Goal: Task Accomplishment & Management: Manage account settings

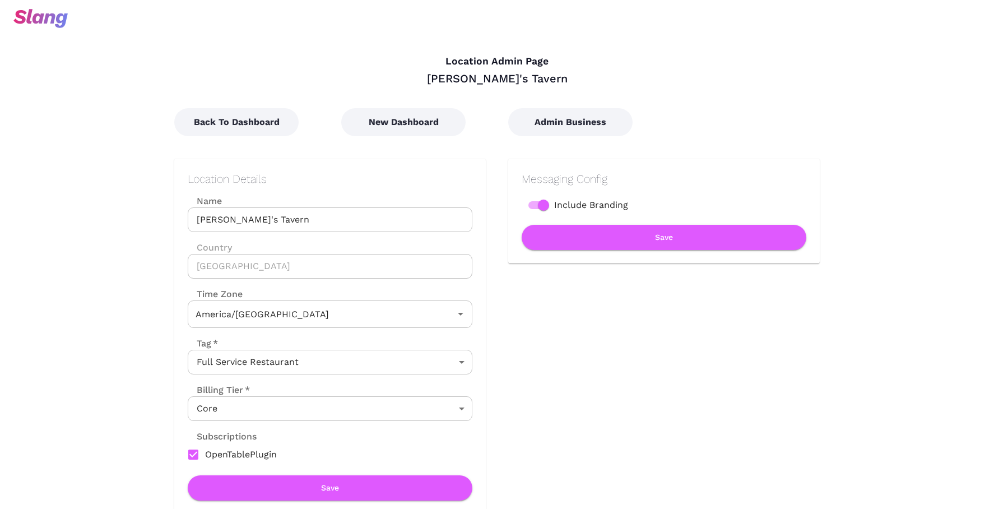
type input "Central Time"
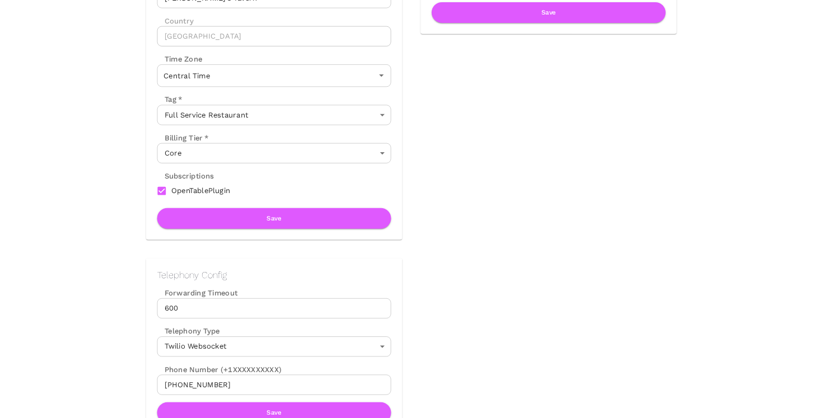
scroll to position [283, 0]
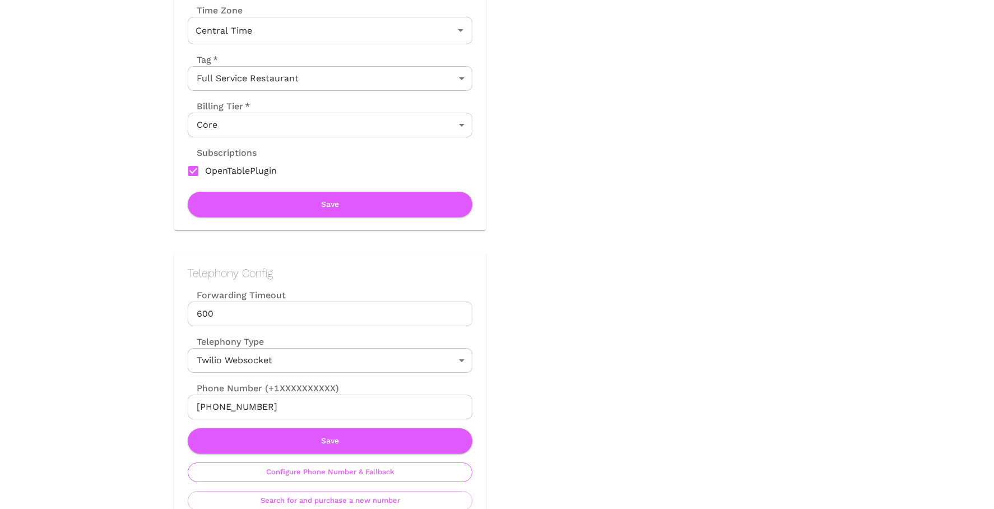
click at [348, 476] on button "Configure Phone Number & Fallback" at bounding box center [330, 472] width 285 height 20
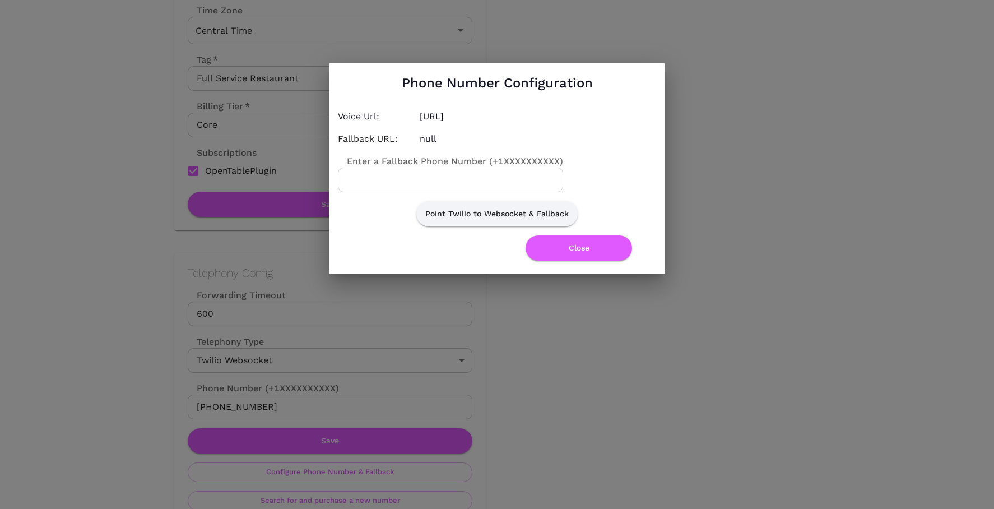
click at [442, 178] on input "Enter a Fallback Phone Number (+1XXXXXXXXXX)" at bounding box center [450, 179] width 225 height 25
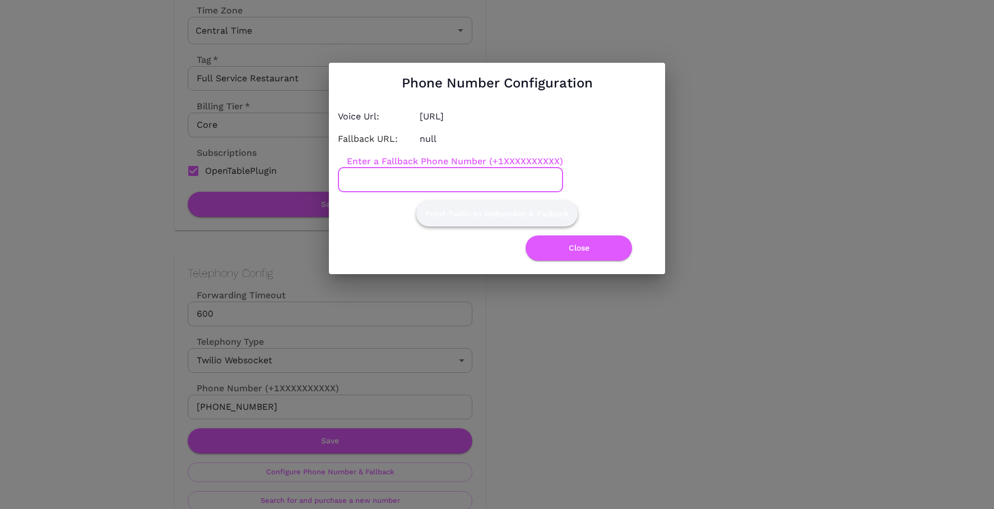
click at [516, 210] on button "Point Twilio to Websocket & Fallback" at bounding box center [496, 213] width 161 height 25
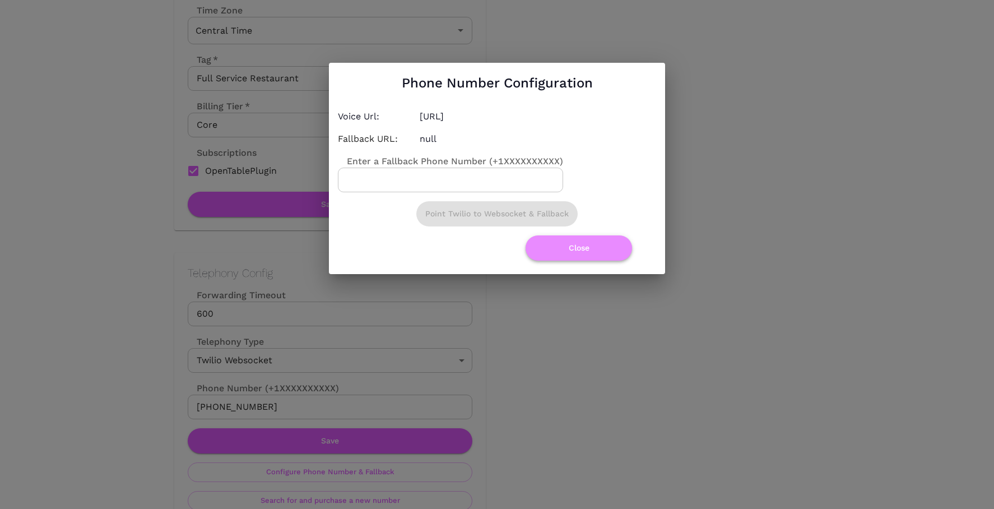
click at [560, 250] on button "Close" at bounding box center [578, 247] width 106 height 25
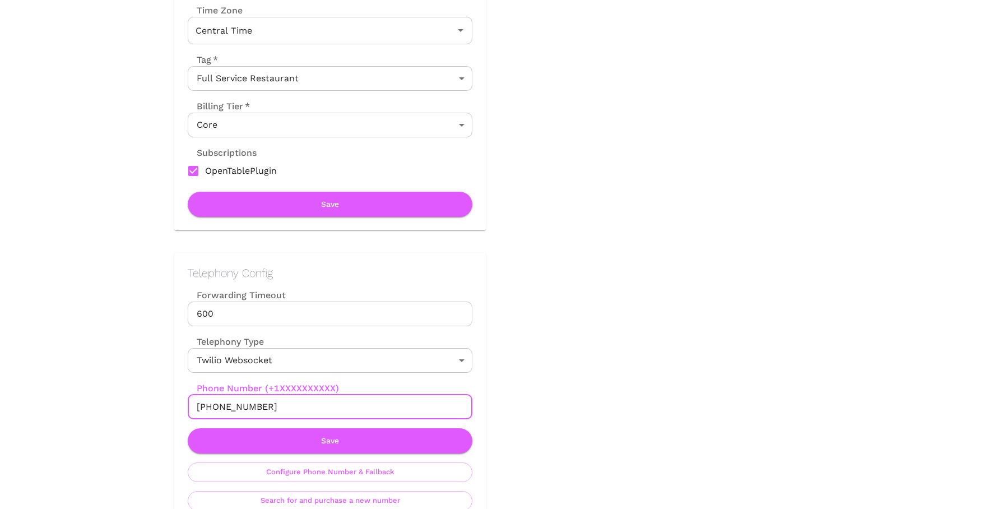
drag, startPoint x: 207, startPoint y: 408, endPoint x: 270, endPoint y: 409, distance: 63.3
click at [270, 409] on input "+12193553047" at bounding box center [330, 406] width 285 height 25
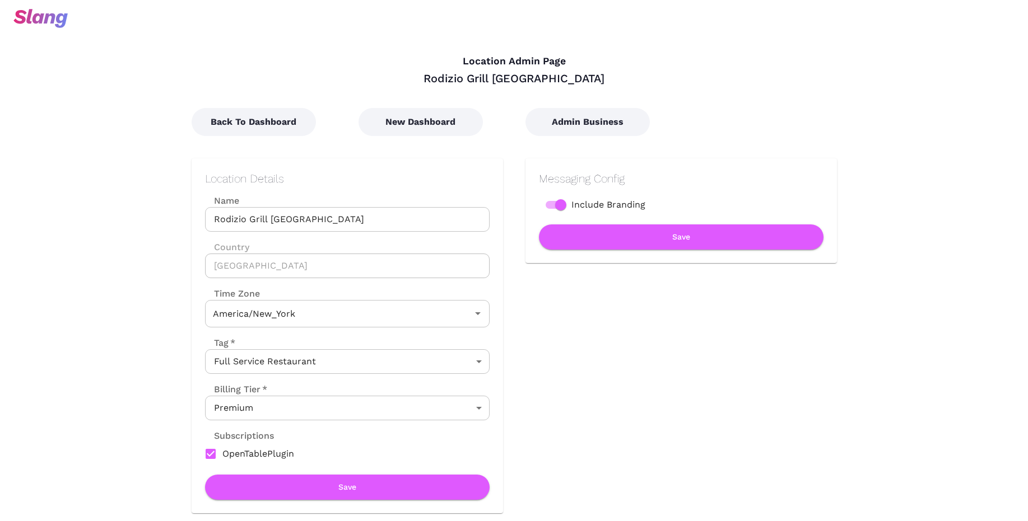
type input "Eastern Time"
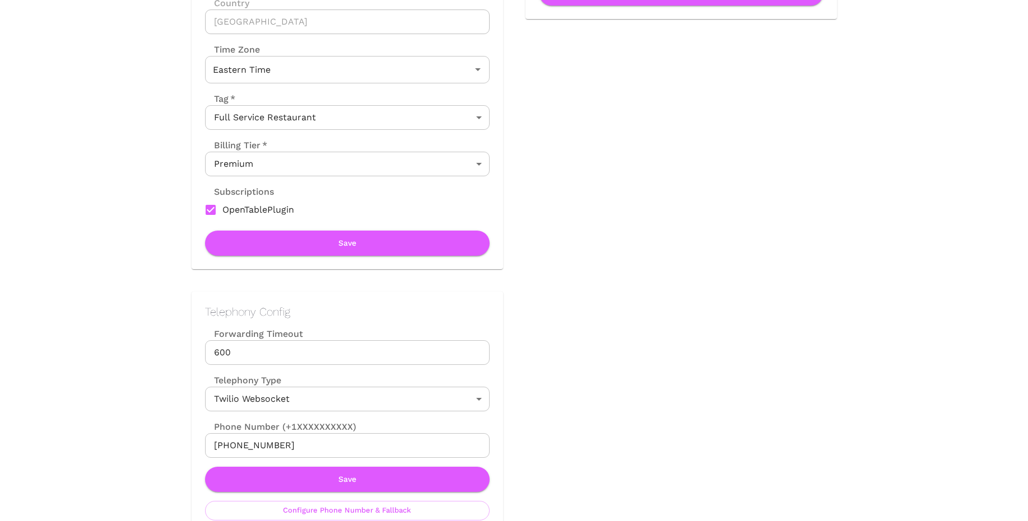
scroll to position [251, 0]
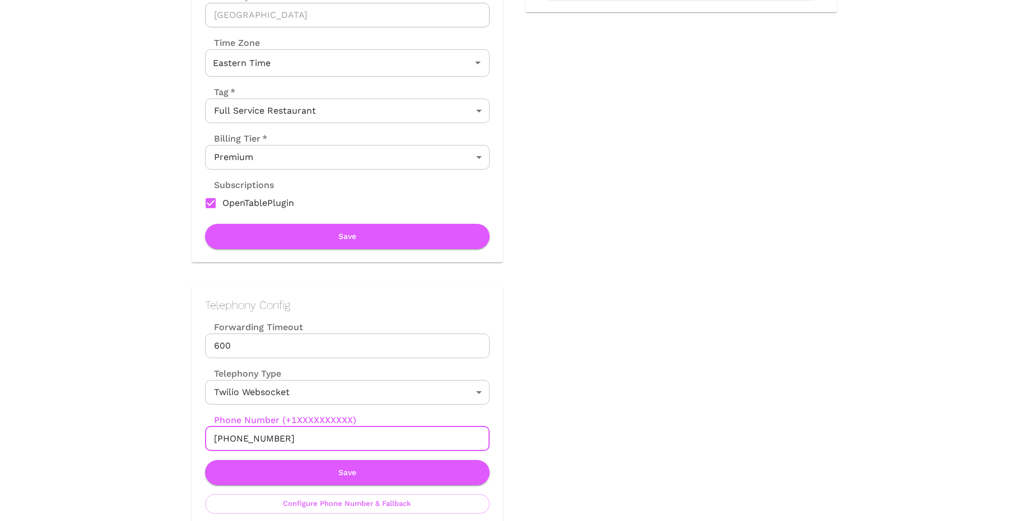
drag, startPoint x: 226, startPoint y: 439, endPoint x: 278, endPoint y: 439, distance: 52.6
click at [278, 439] on input "+14236512739" at bounding box center [347, 439] width 285 height 25
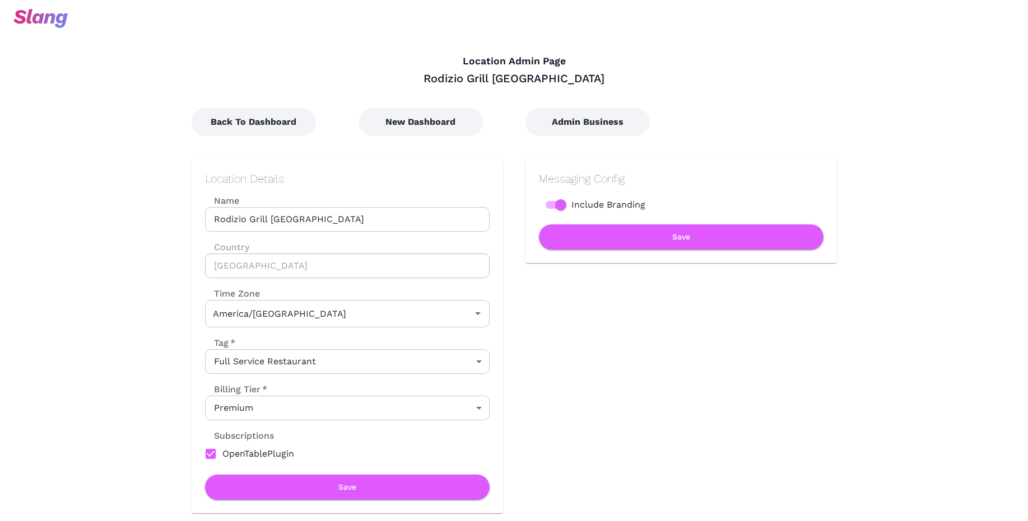
type input "Mountain Time"
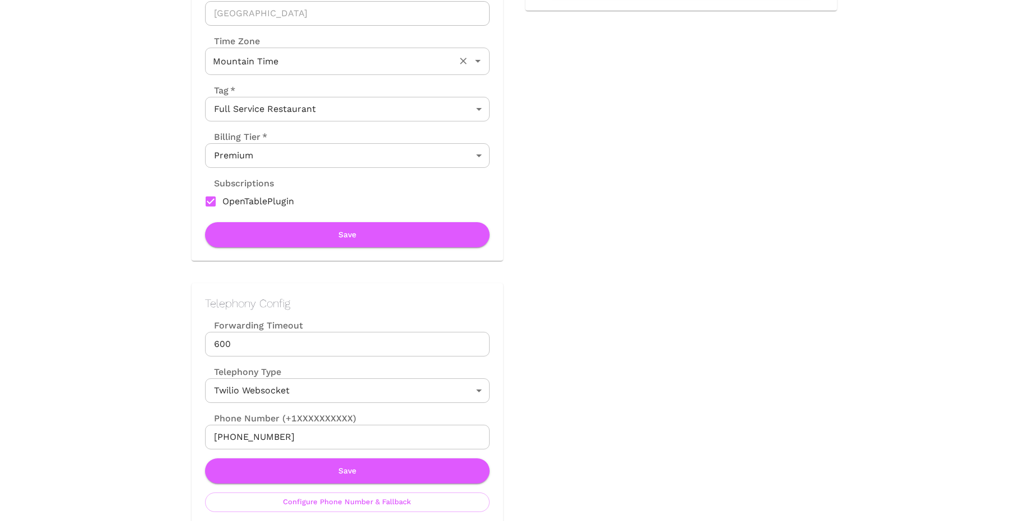
scroll to position [329, 0]
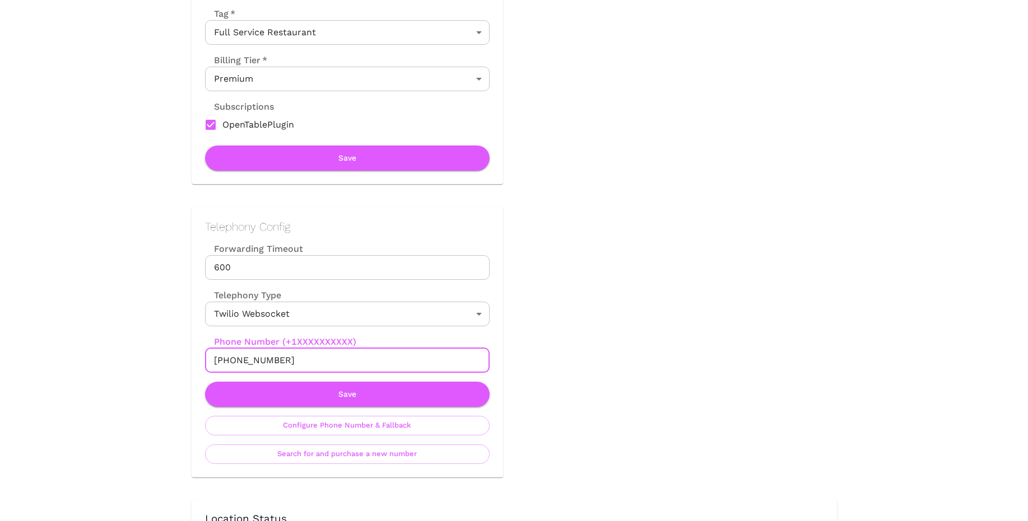
drag, startPoint x: 226, startPoint y: 358, endPoint x: 281, endPoint y: 358, distance: 55.4
click at [281, 358] on input "+13854252995" at bounding box center [347, 360] width 285 height 25
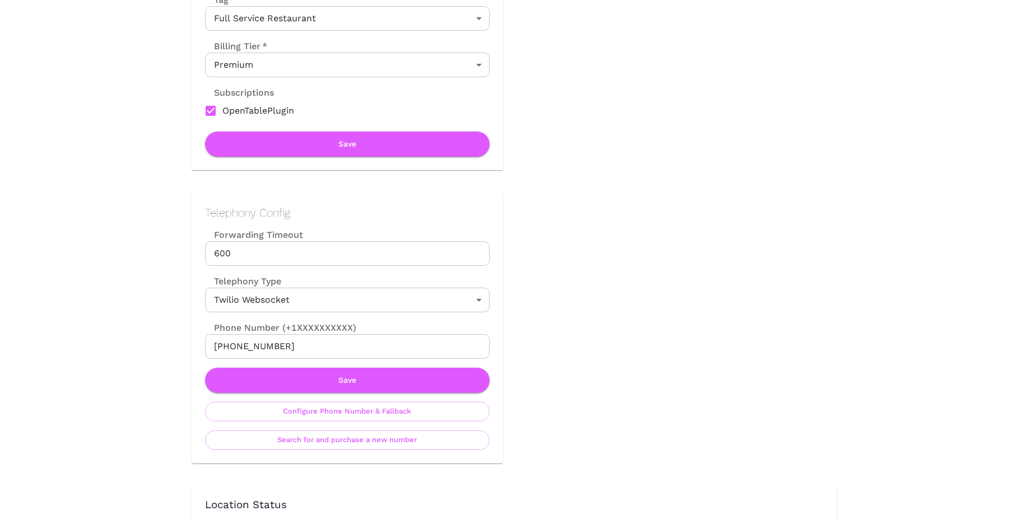
scroll to position [344, 0]
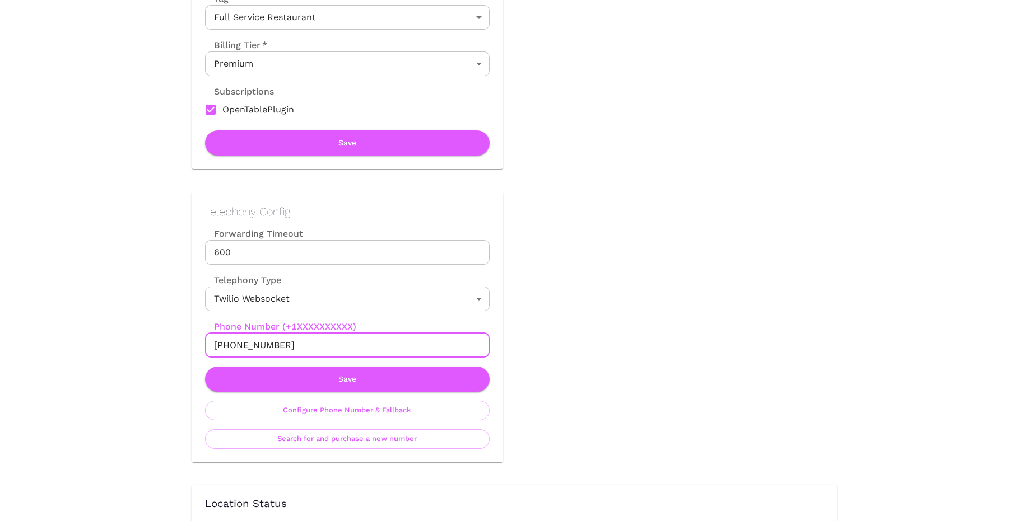
drag, startPoint x: 225, startPoint y: 344, endPoint x: 287, endPoint y: 343, distance: 62.2
click at [287, 343] on input "[PHONE_NUMBER]" at bounding box center [347, 345] width 285 height 25
